Goal: Transaction & Acquisition: Purchase product/service

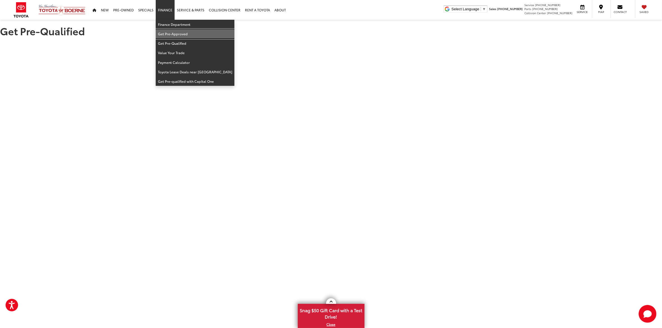
click at [172, 37] on link "Get Pre-Approved" at bounding box center [195, 33] width 79 height 9
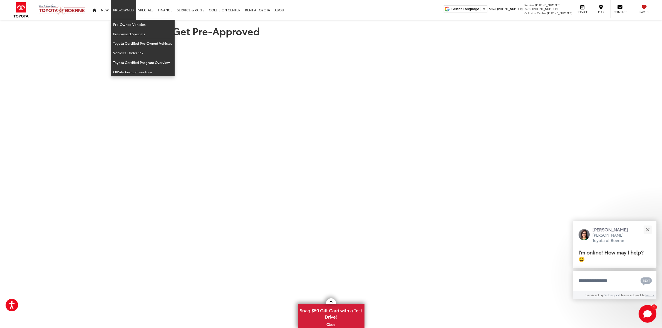
click at [123, 9] on link "Pre-Owned" at bounding box center [123, 10] width 25 height 20
click at [133, 23] on link "Pre-Owned Vehicles" at bounding box center [143, 24] width 64 height 9
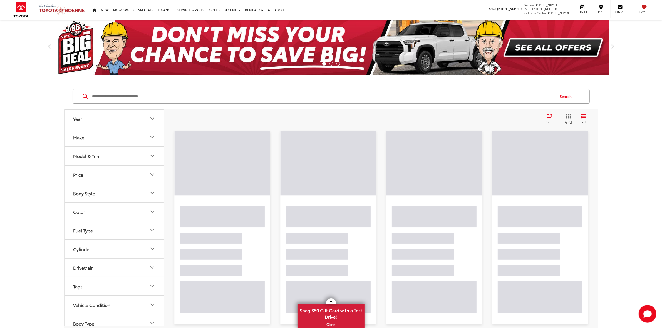
click at [141, 94] on input "Search by Make, Model, or Keyword" at bounding box center [323, 96] width 463 height 13
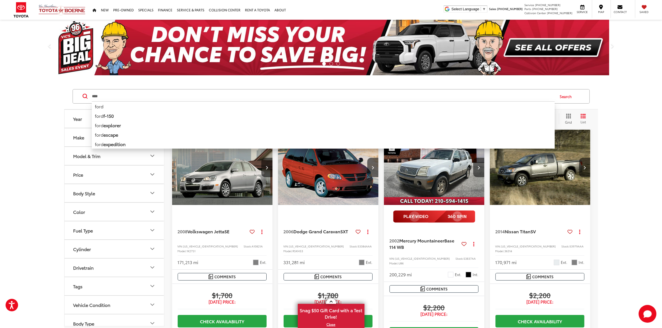
type input "****"
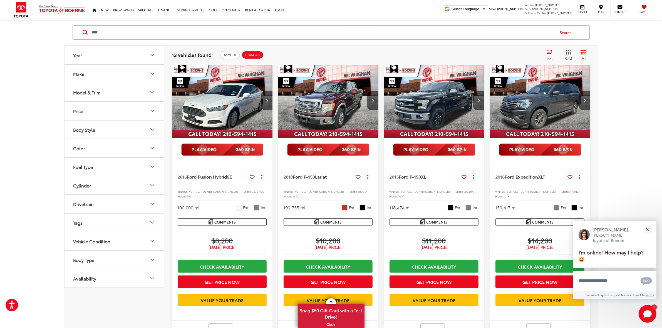
scroll to position [69, 0]
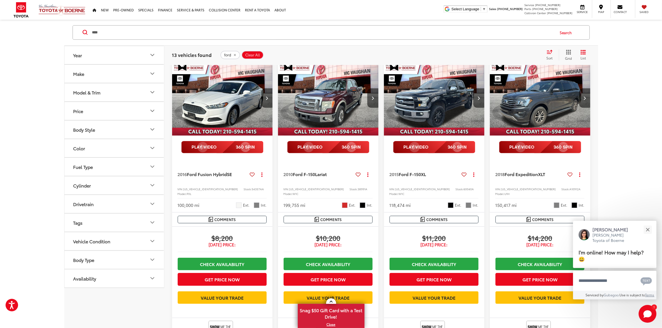
click at [427, 109] on img "2015 Ford F-150 XL 0" at bounding box center [434, 98] width 101 height 76
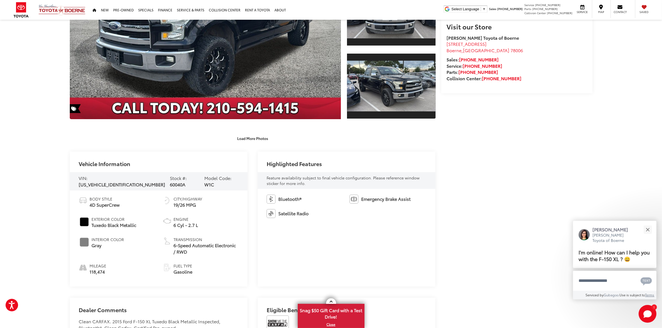
scroll to position [243, 0]
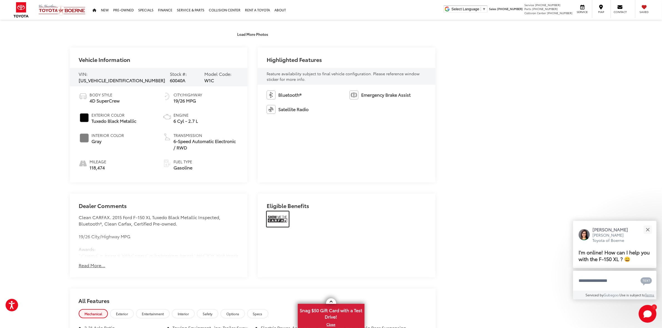
click at [274, 214] on img at bounding box center [278, 220] width 22 height 16
